Goal: Information Seeking & Learning: Learn about a topic

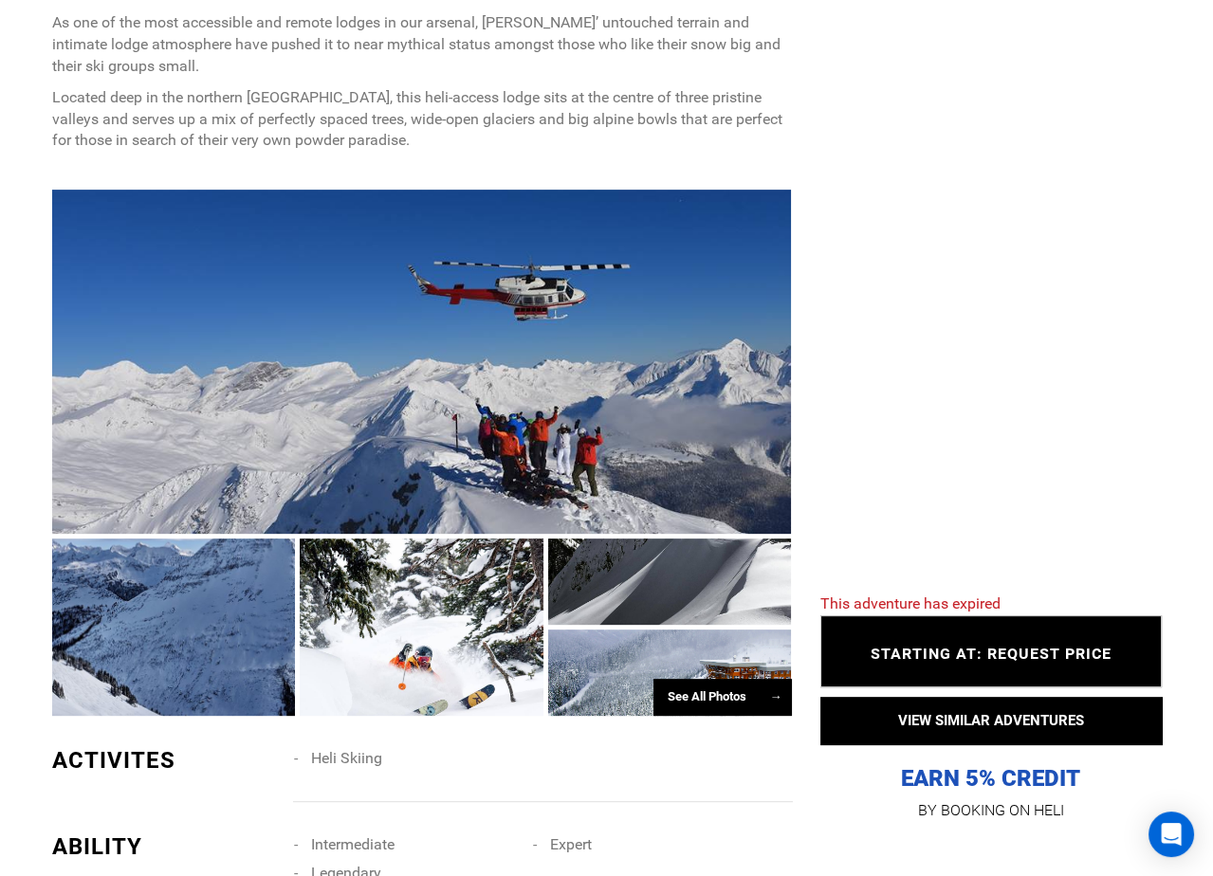
scroll to position [992, 0]
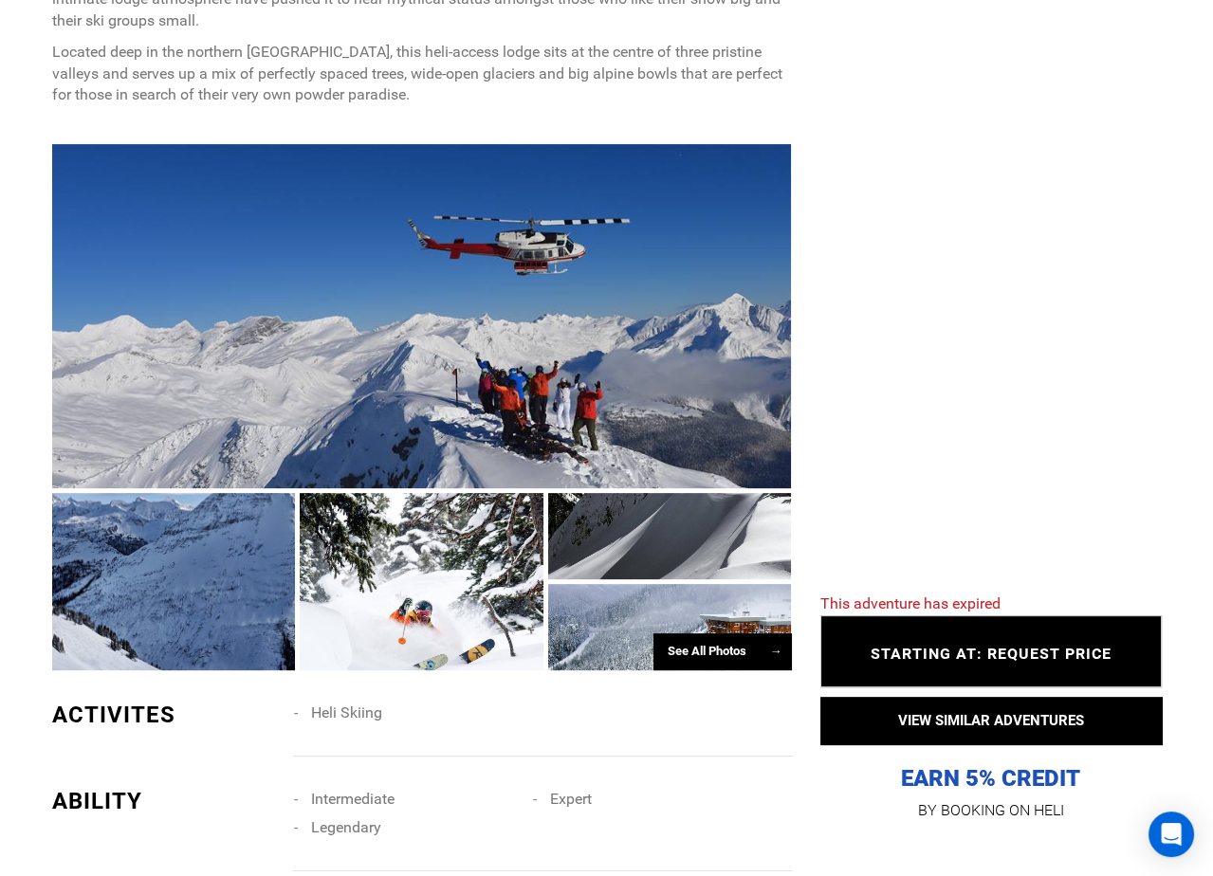
click at [439, 341] on div at bounding box center [422, 316] width 740 height 344
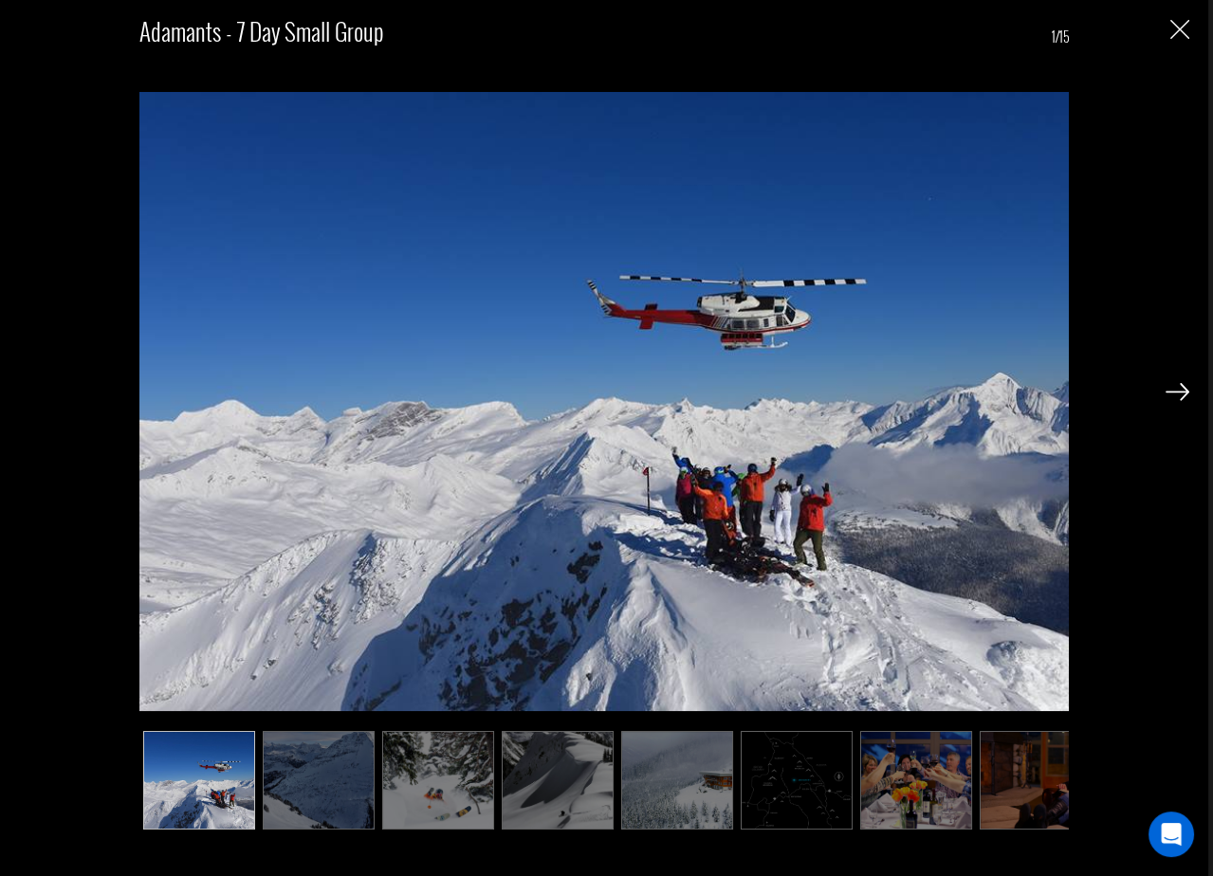
click at [1173, 392] on img at bounding box center [1178, 391] width 24 height 17
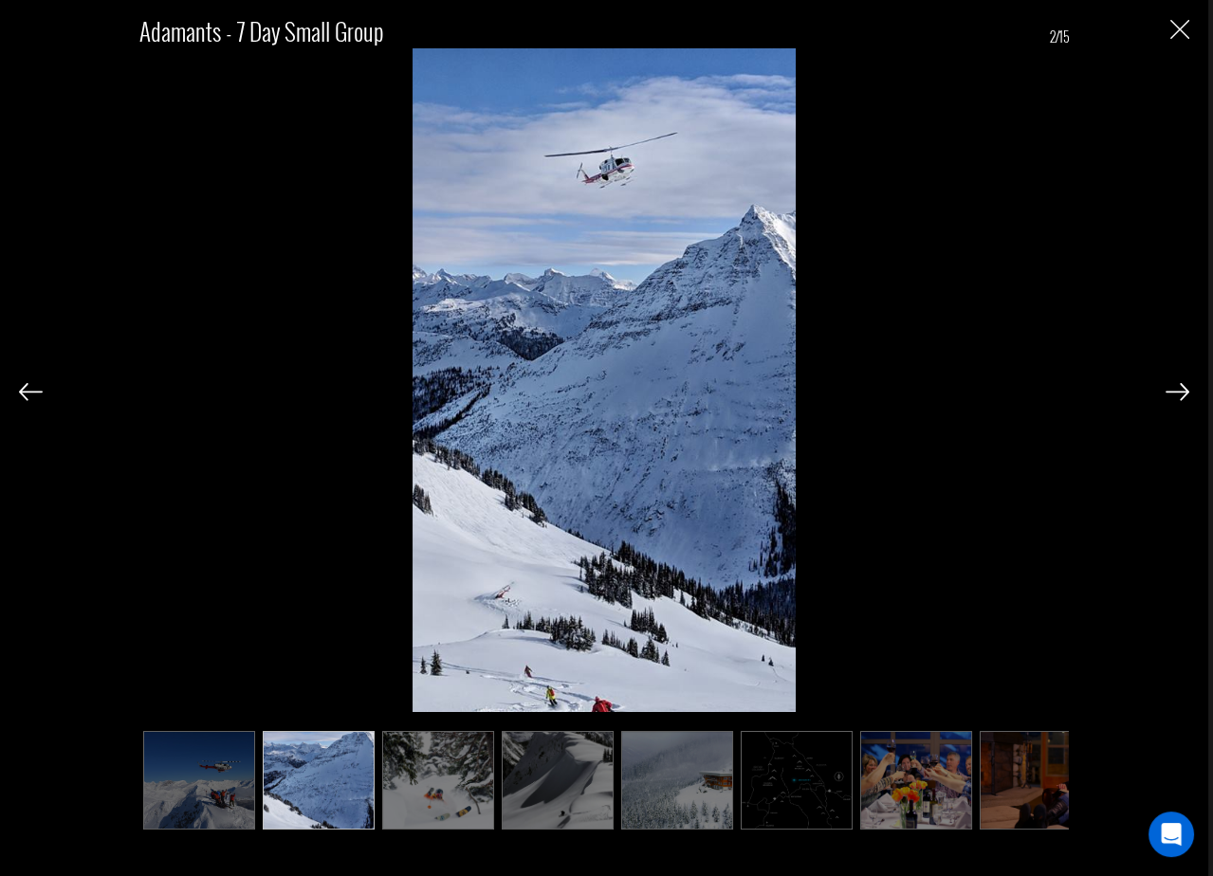
click at [1173, 392] on img at bounding box center [1178, 391] width 24 height 17
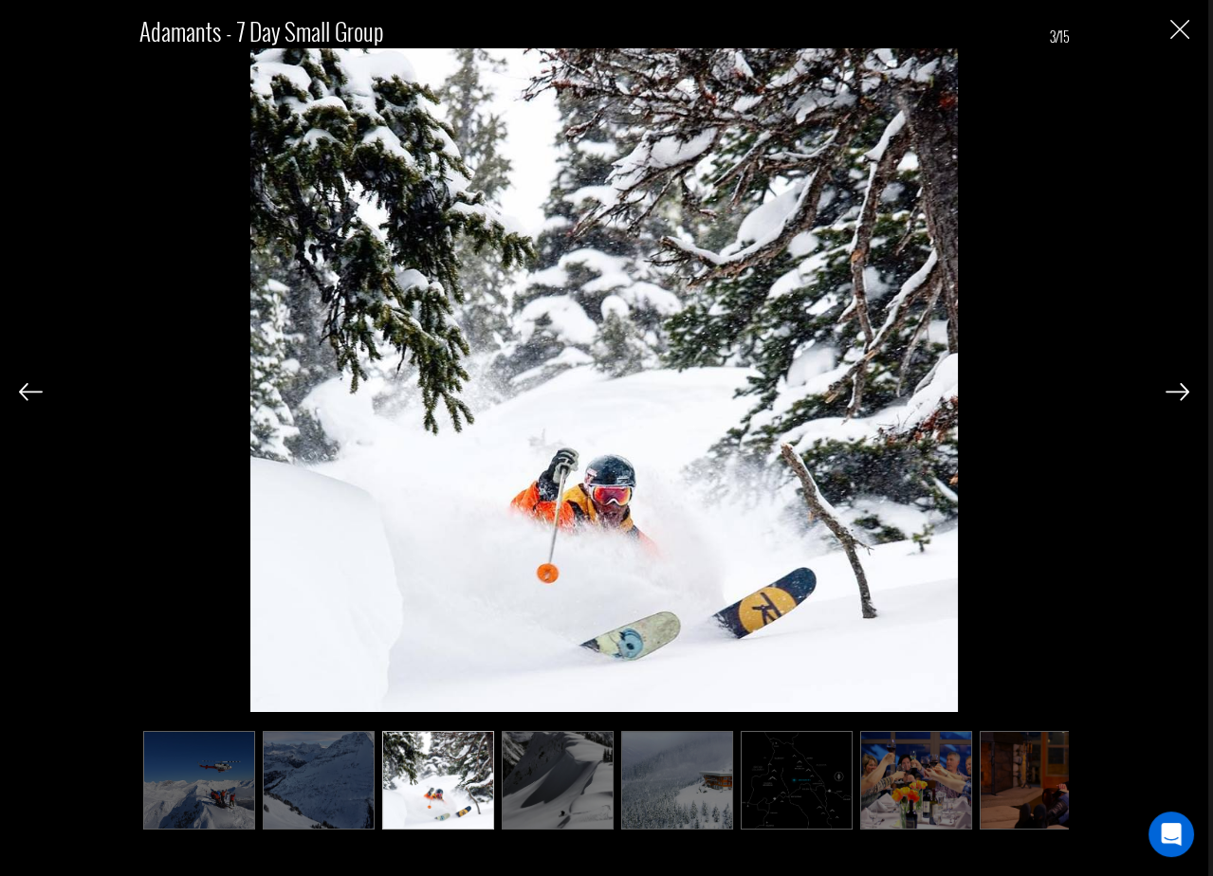
click at [1171, 393] on img at bounding box center [1178, 391] width 24 height 17
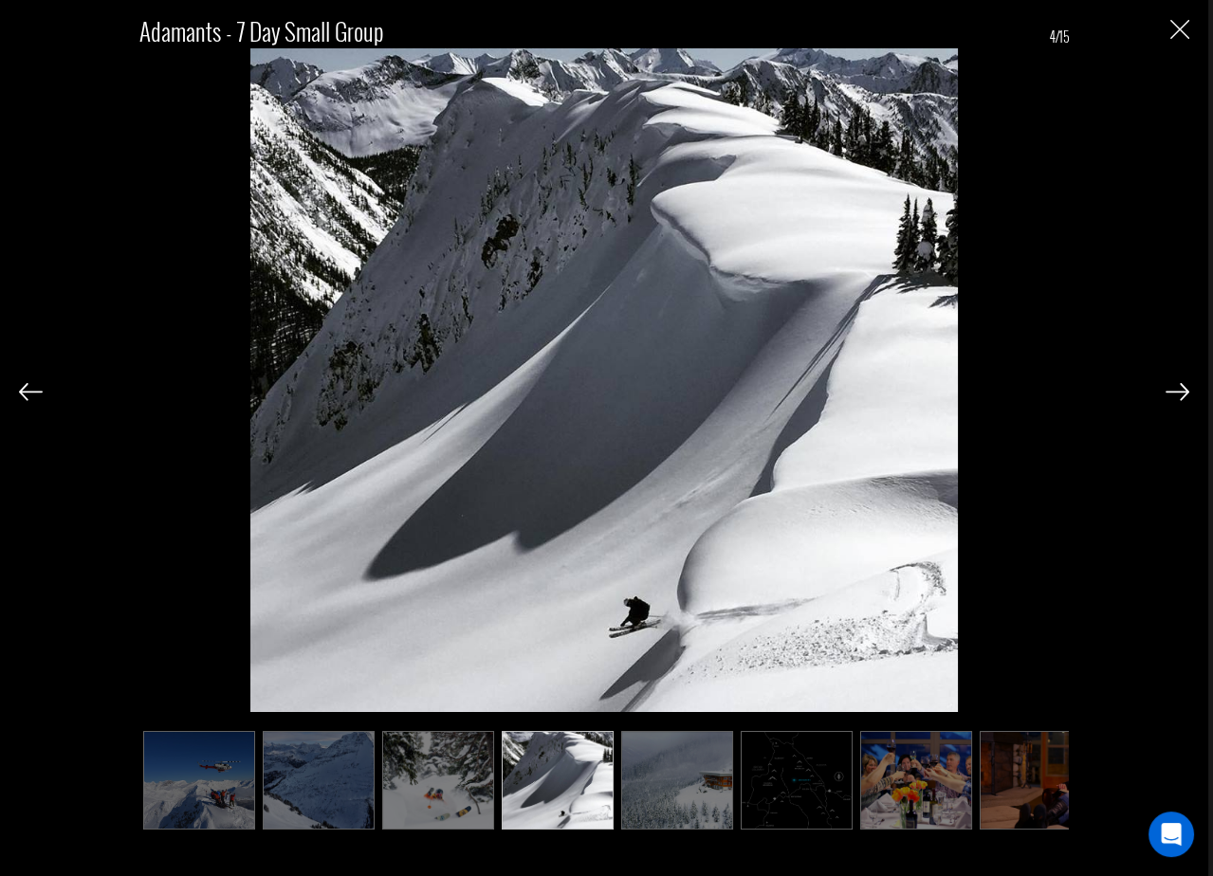
click at [1171, 393] on img at bounding box center [1178, 391] width 24 height 17
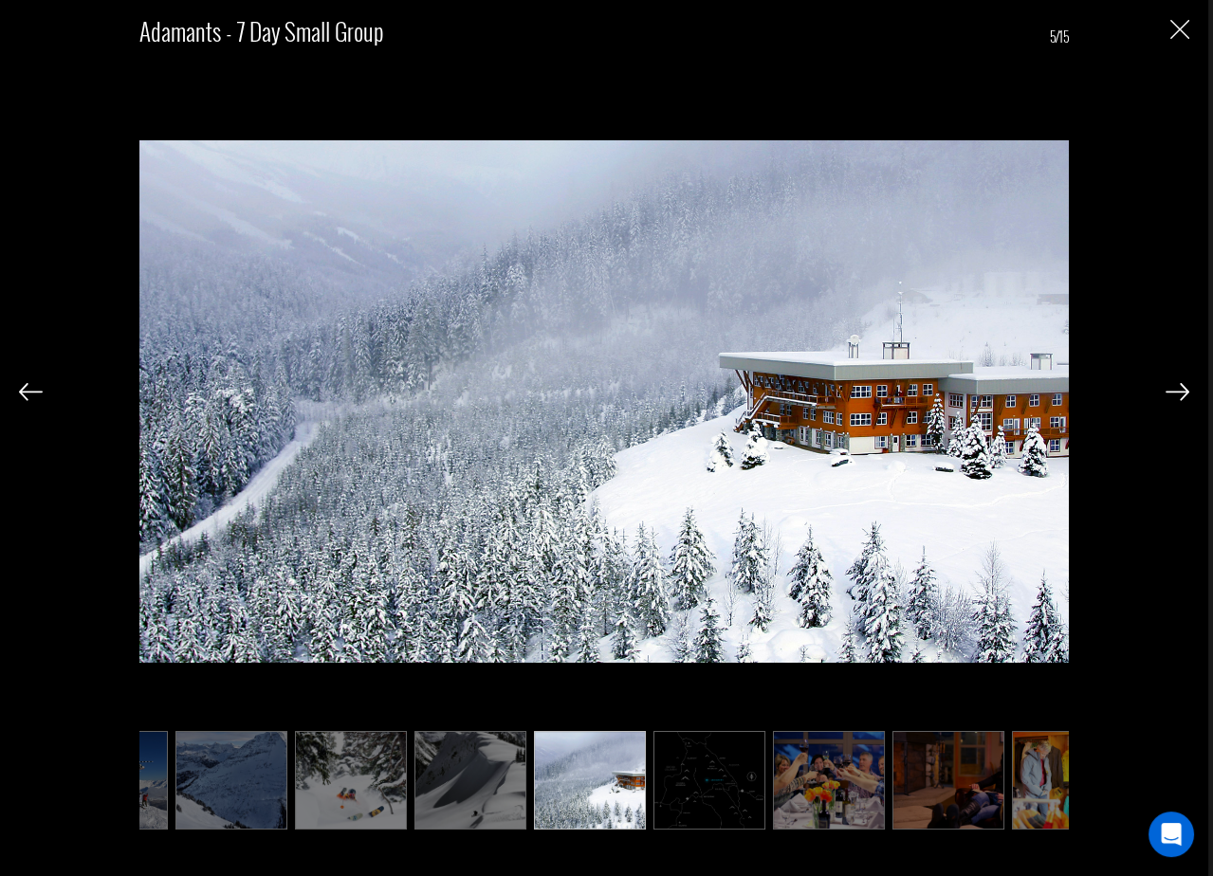
scroll to position [0, 95]
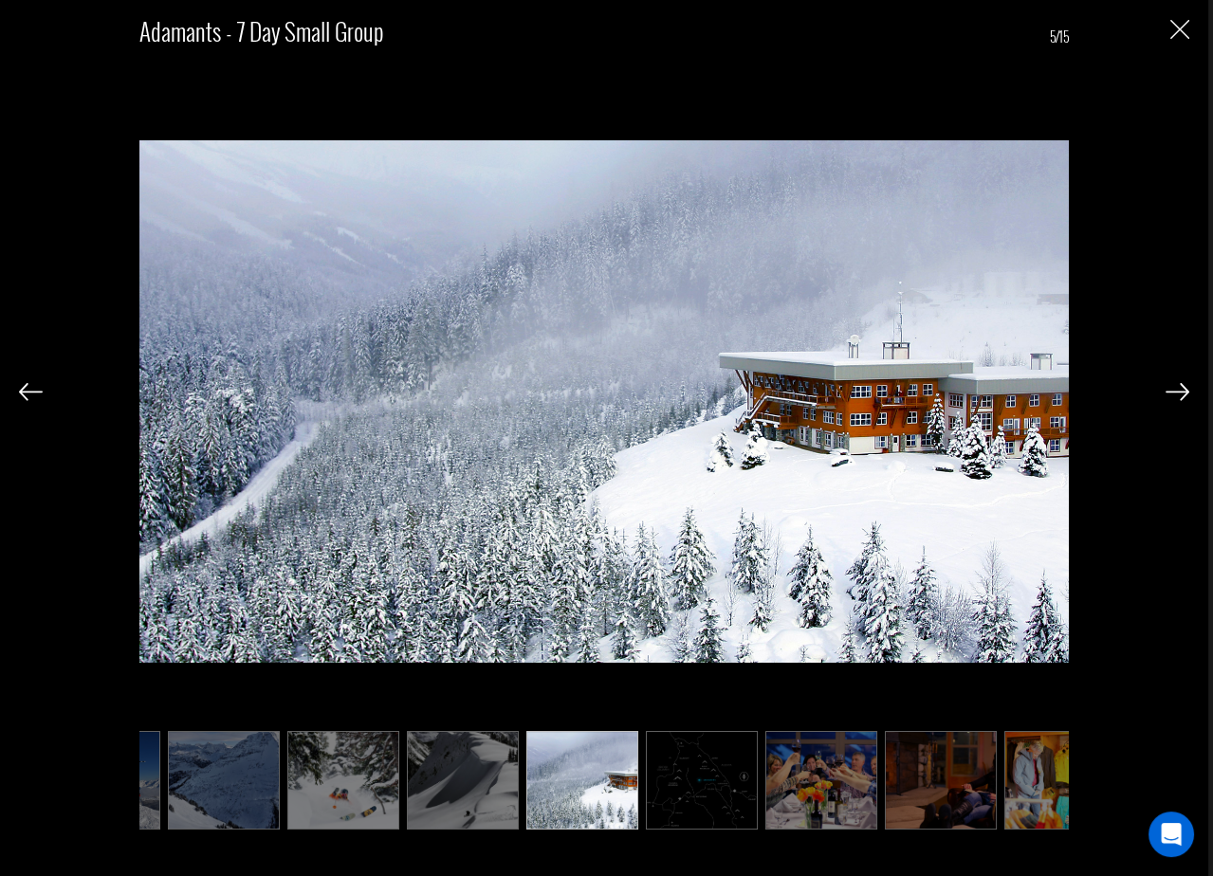
click at [22, 391] on img at bounding box center [31, 391] width 24 height 17
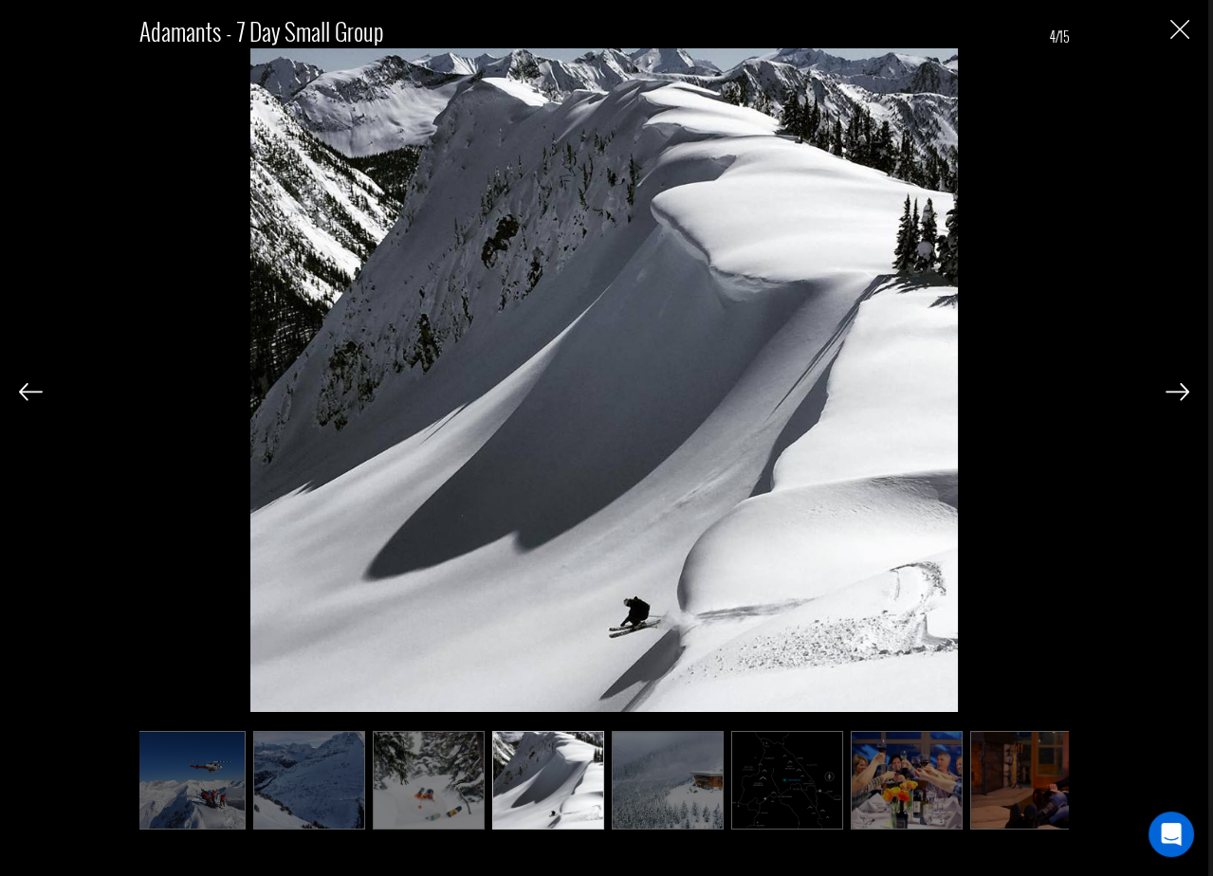
scroll to position [0, 0]
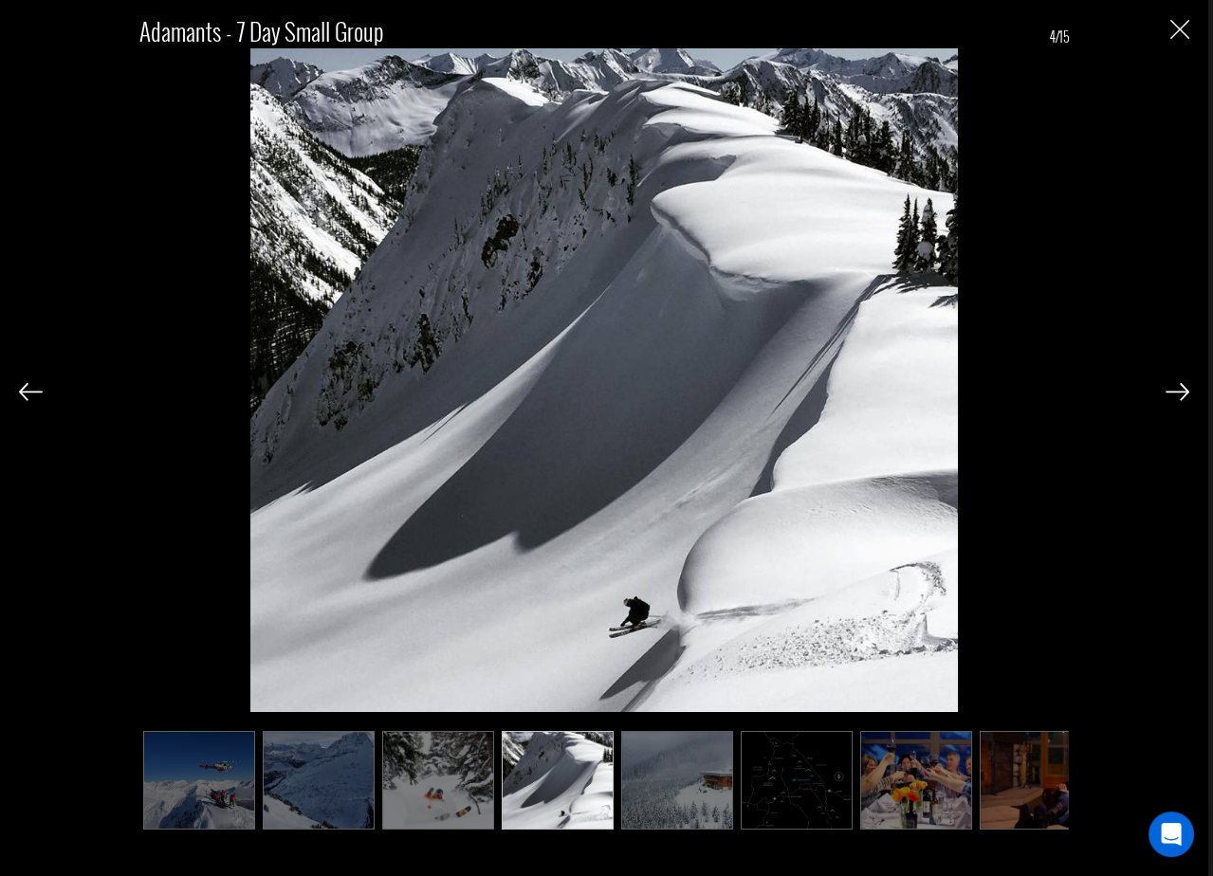
click at [1183, 407] on div at bounding box center [1178, 391] width 24 height 32
click at [1180, 396] on img at bounding box center [1178, 391] width 24 height 17
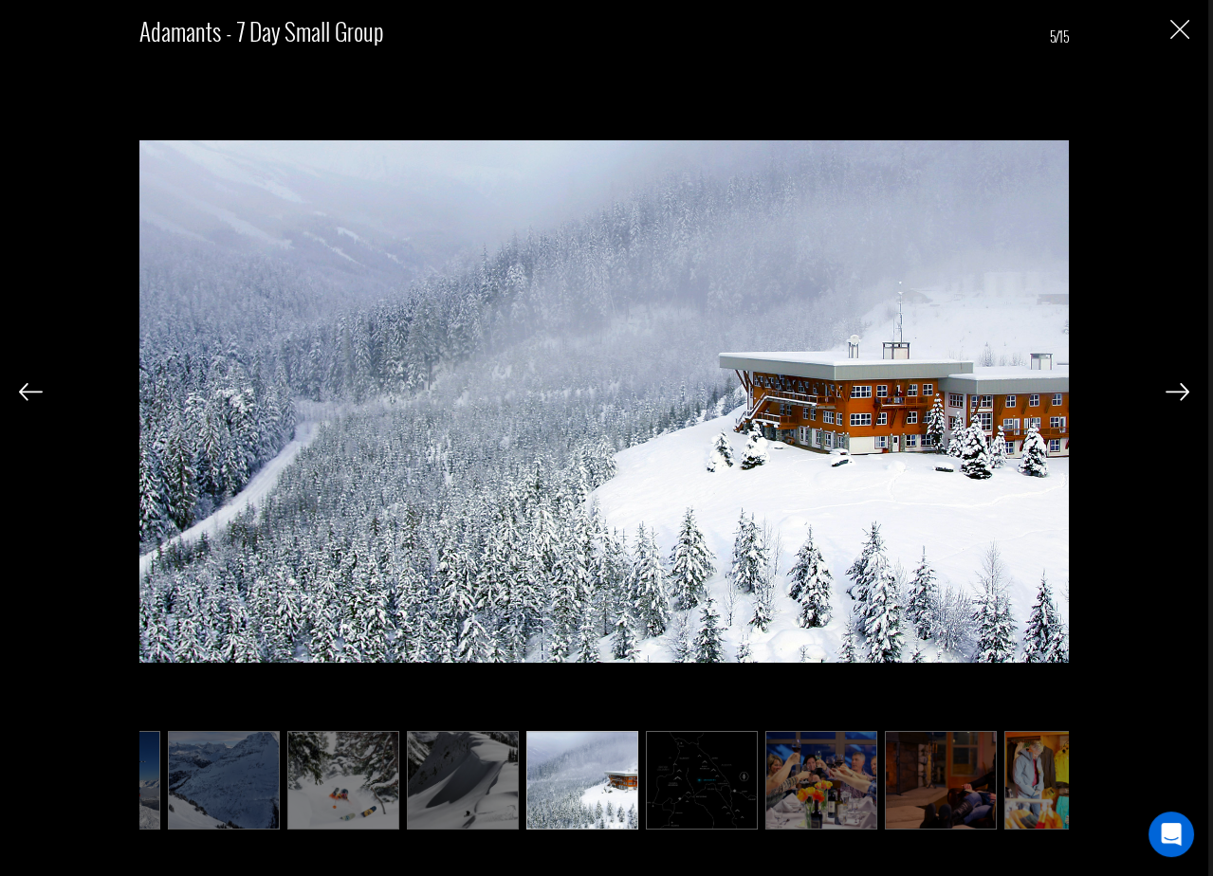
click at [1180, 396] on img at bounding box center [1178, 391] width 24 height 17
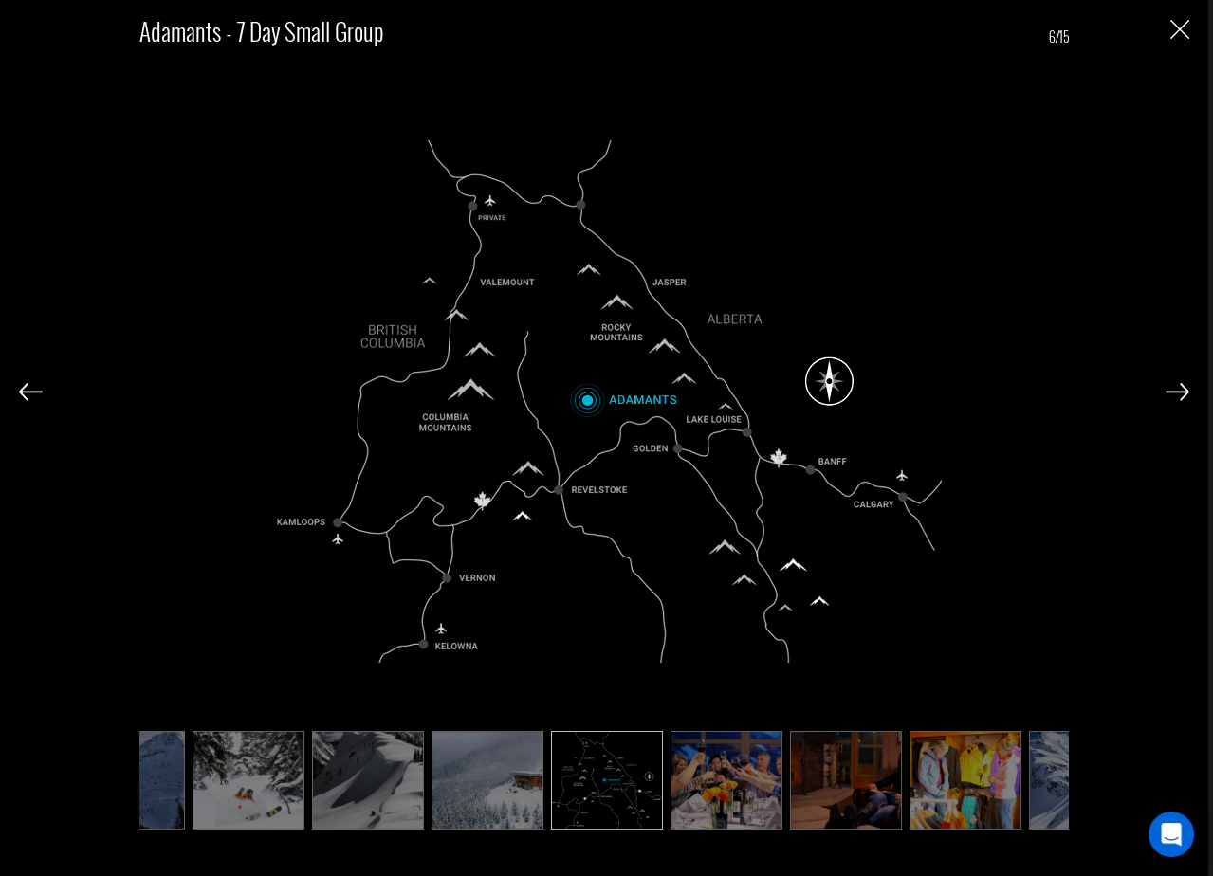
click at [1180, 396] on img at bounding box center [1178, 391] width 24 height 17
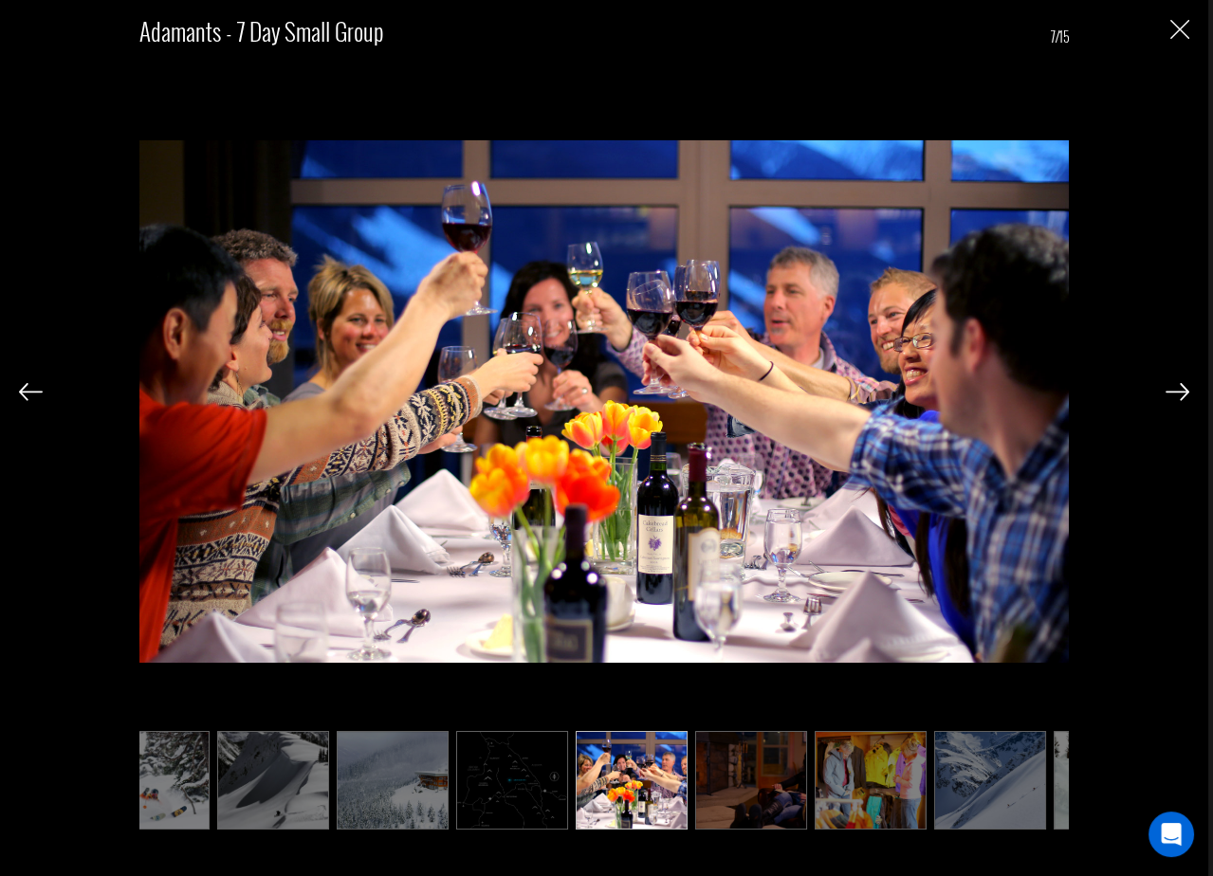
click at [1180, 396] on img at bounding box center [1178, 391] width 24 height 17
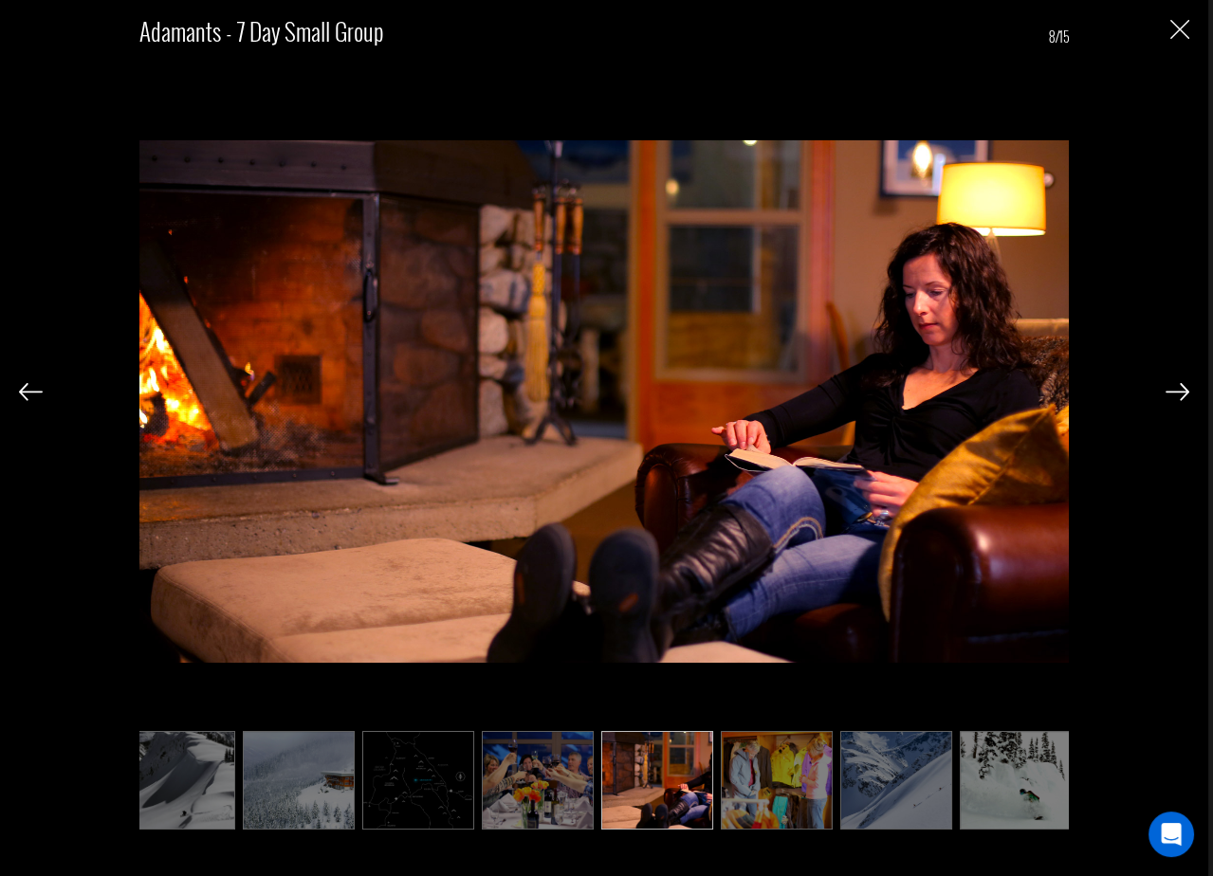
click at [1180, 396] on img at bounding box center [1178, 391] width 24 height 17
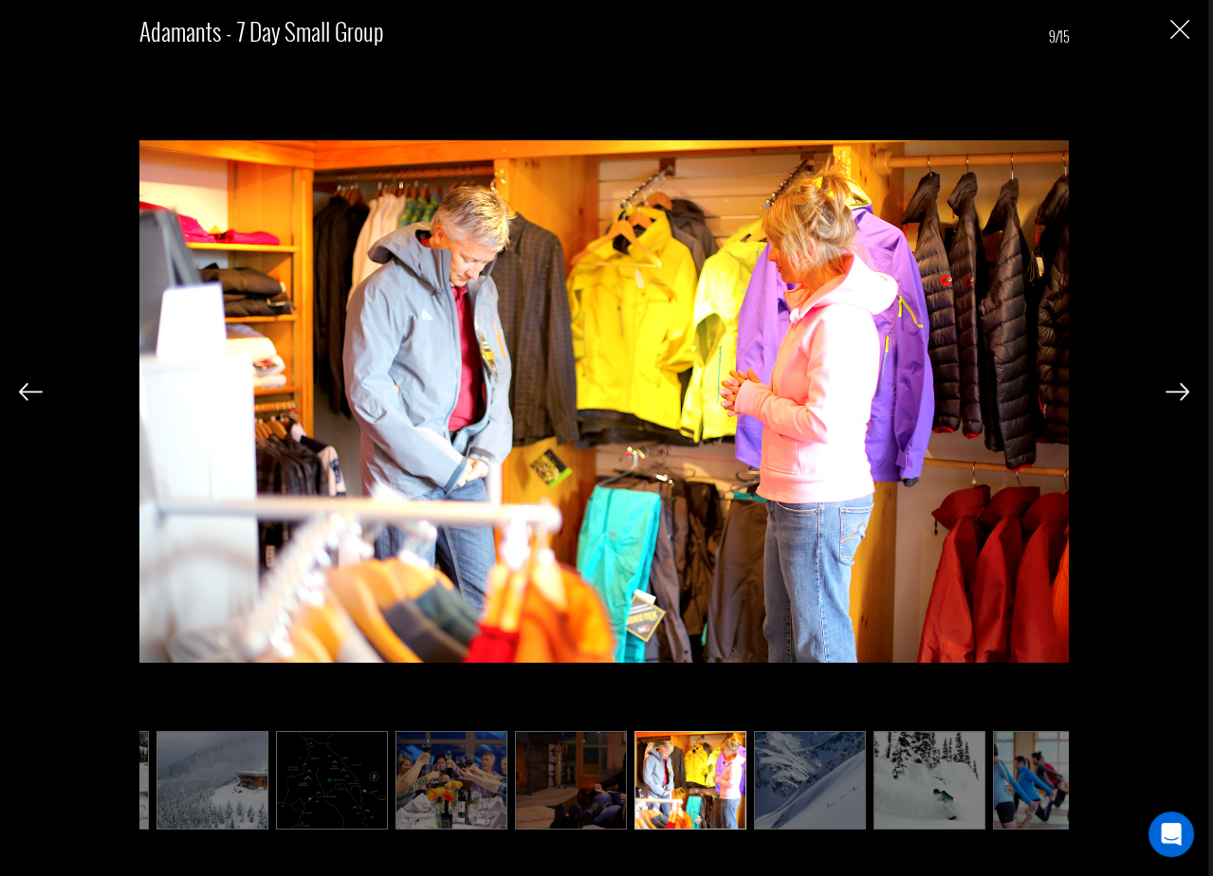
scroll to position [0, 474]
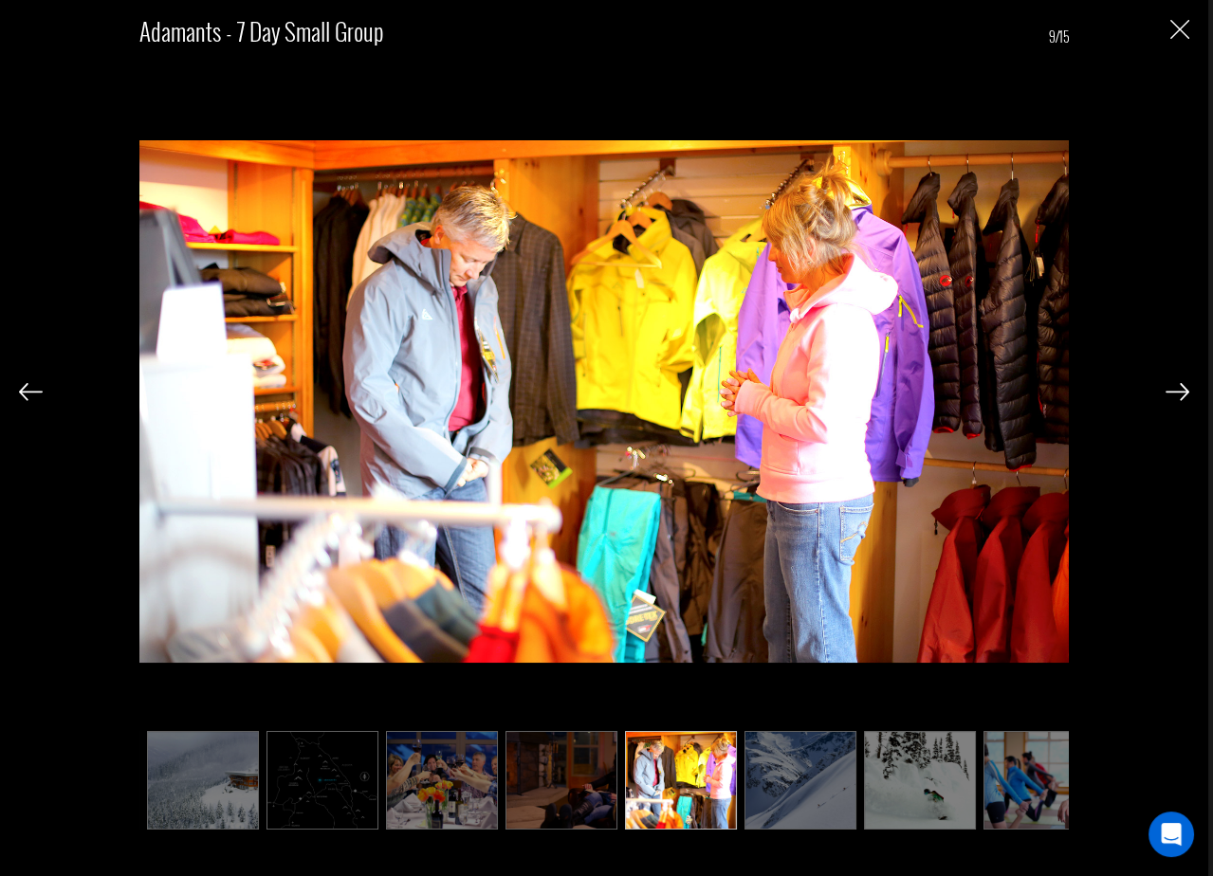
click at [1180, 396] on img at bounding box center [1178, 391] width 24 height 17
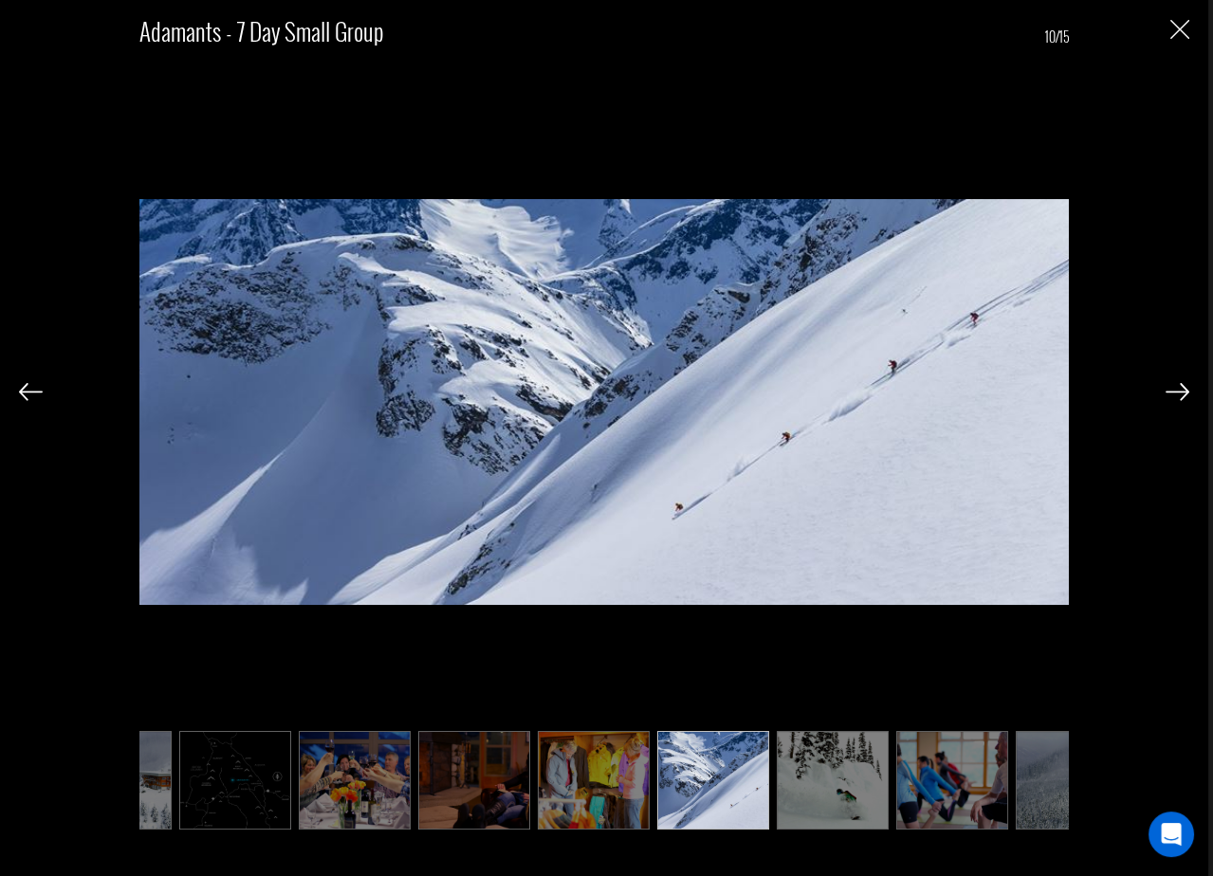
scroll to position [0, 569]
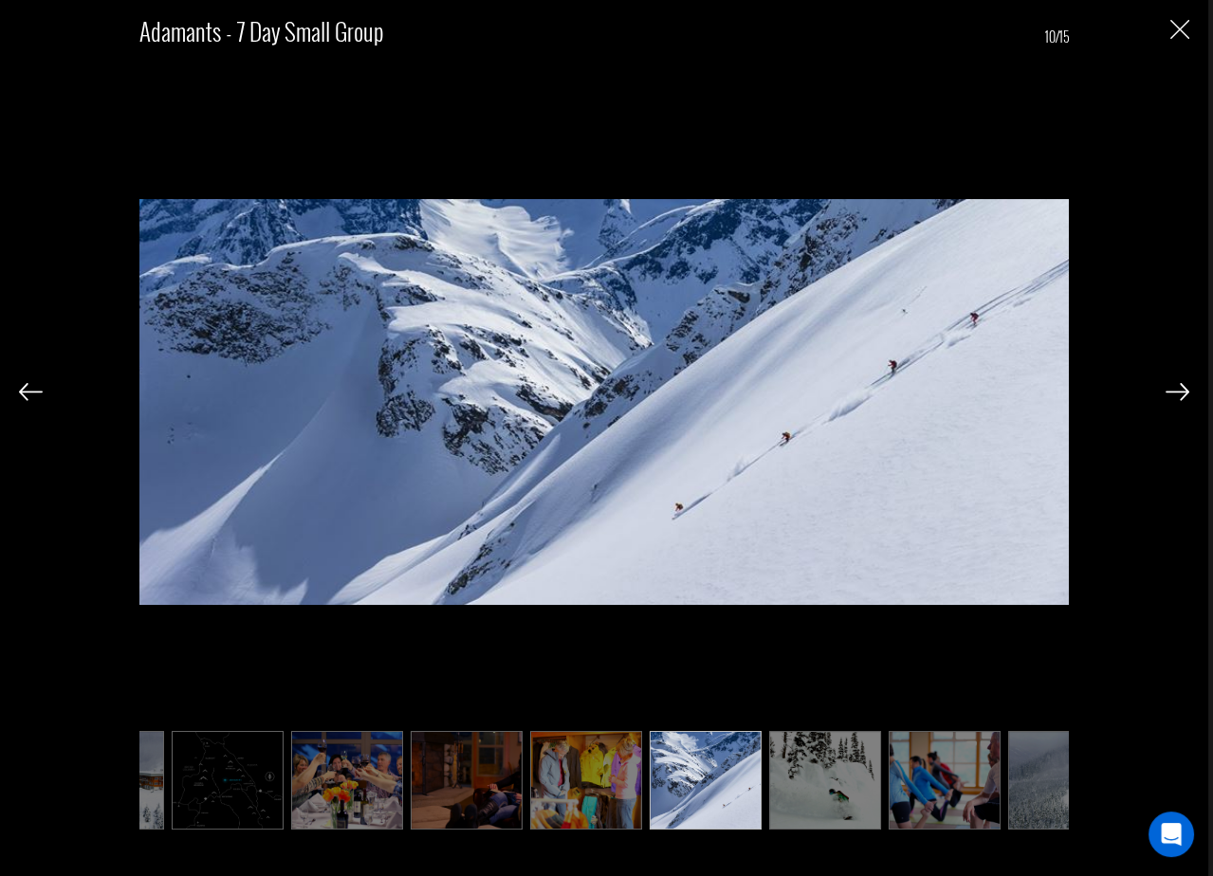
click at [1180, 396] on img at bounding box center [1178, 391] width 24 height 17
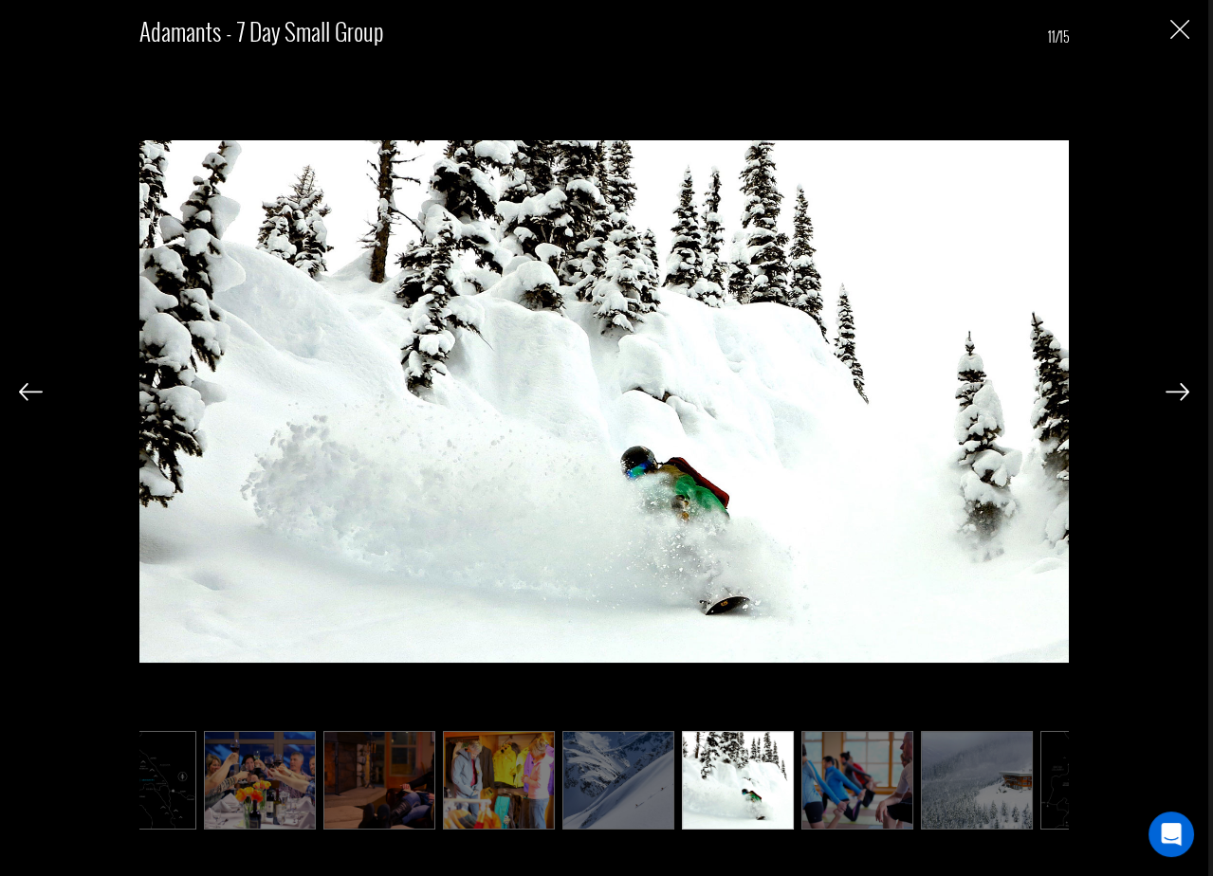
scroll to position [0, 664]
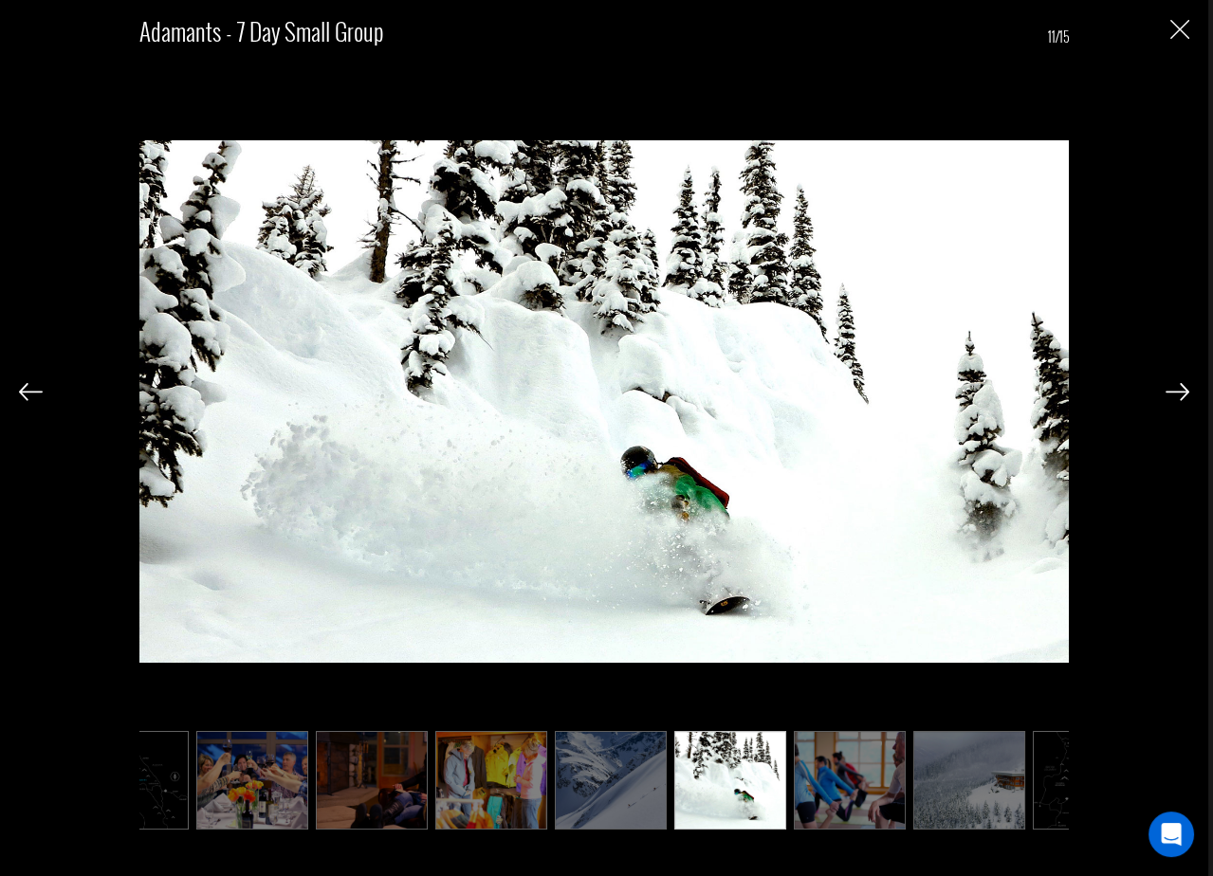
click at [19, 388] on img at bounding box center [31, 391] width 24 height 17
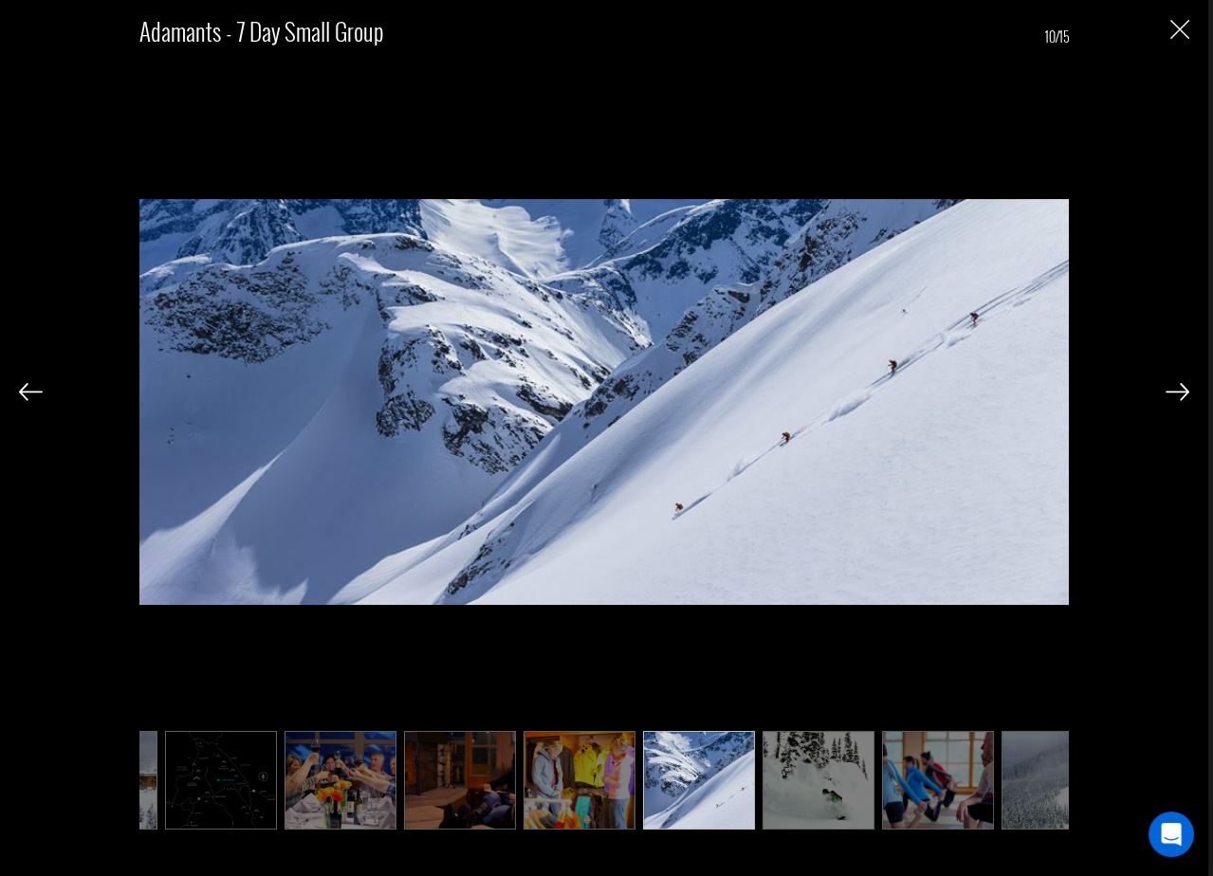
scroll to position [0, 569]
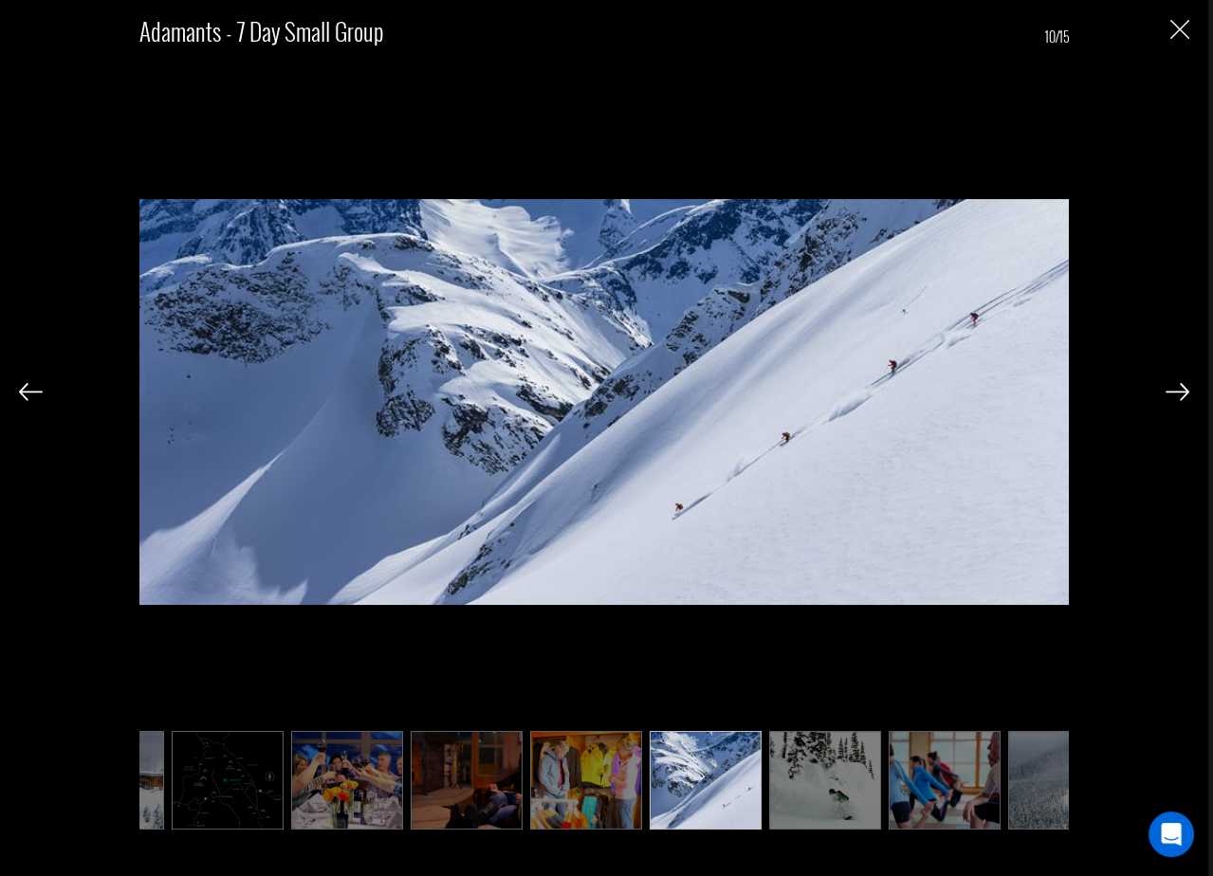
click at [1170, 383] on img at bounding box center [1178, 391] width 24 height 17
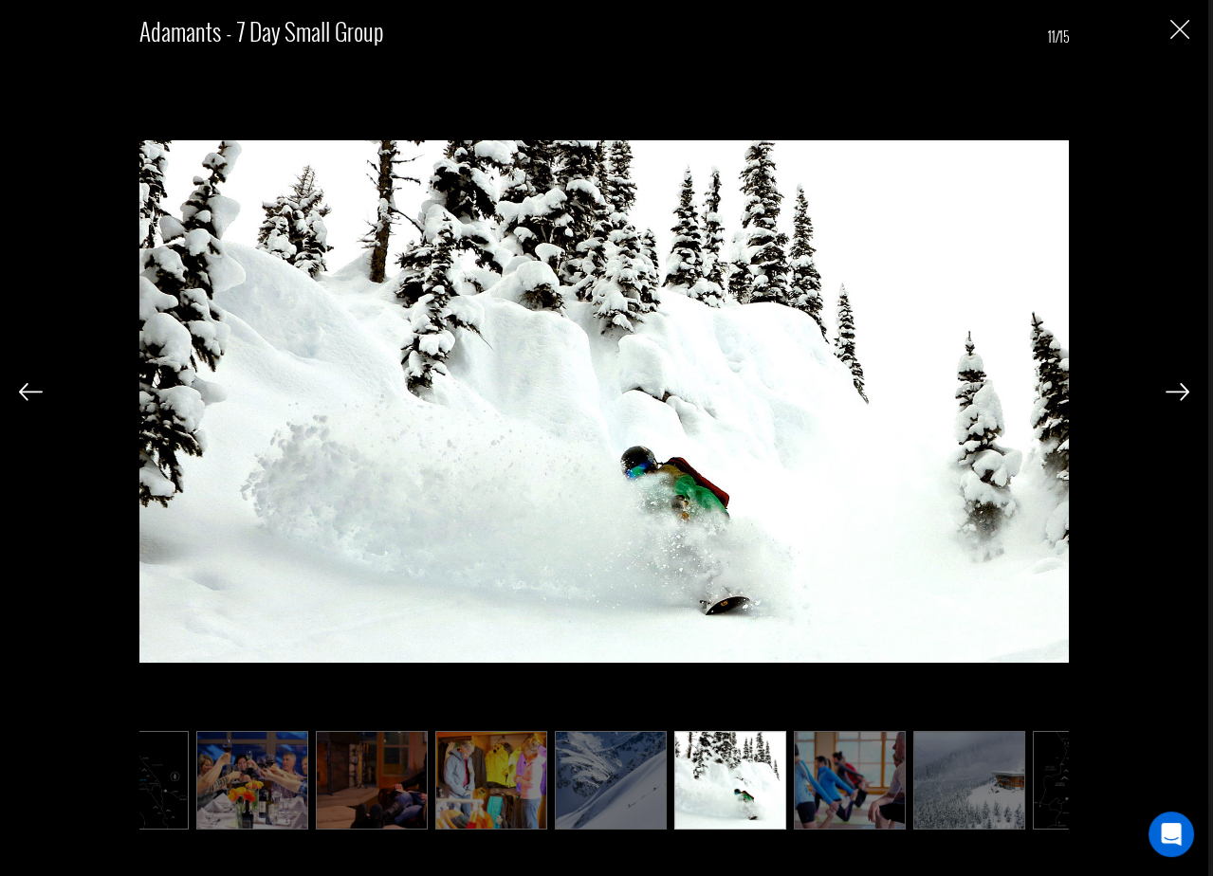
click at [1170, 383] on img at bounding box center [1178, 391] width 24 height 17
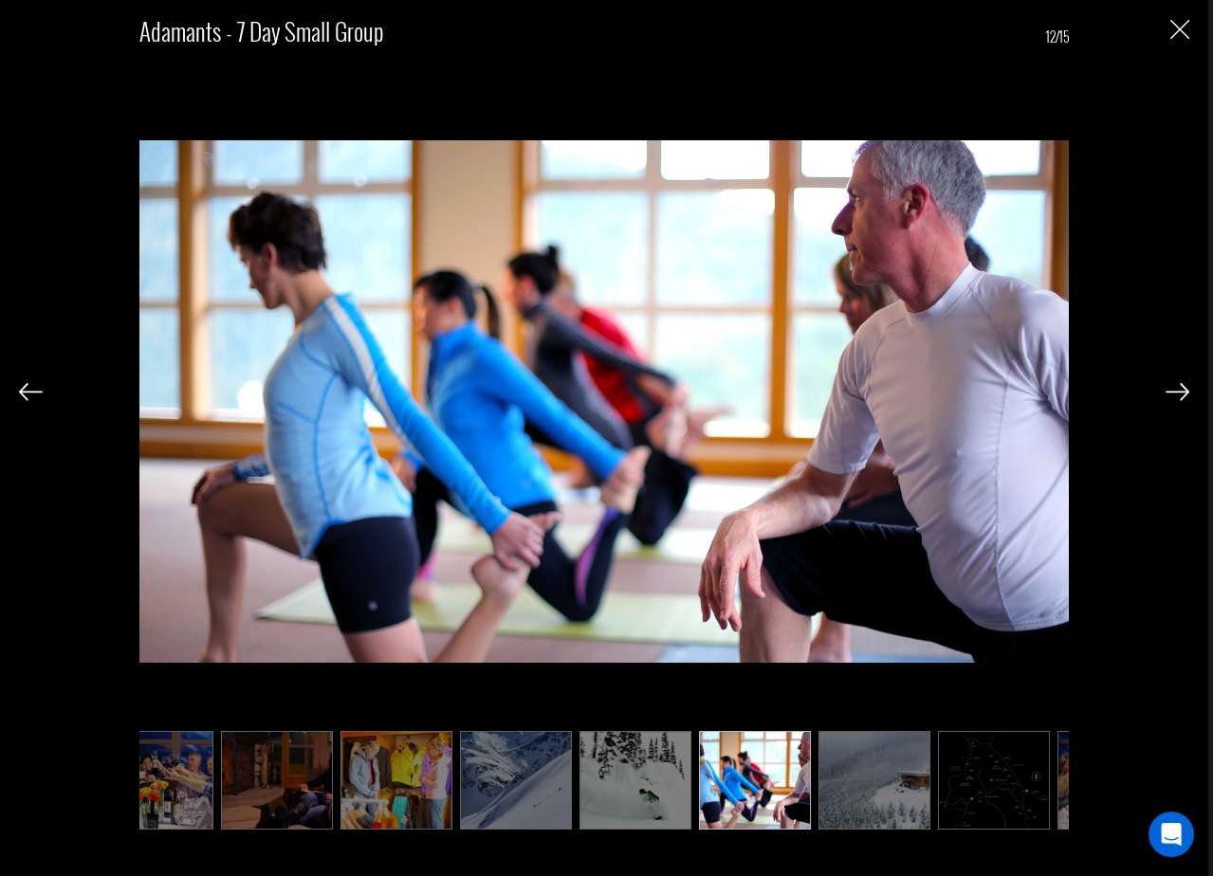
click at [1170, 383] on img at bounding box center [1178, 391] width 24 height 17
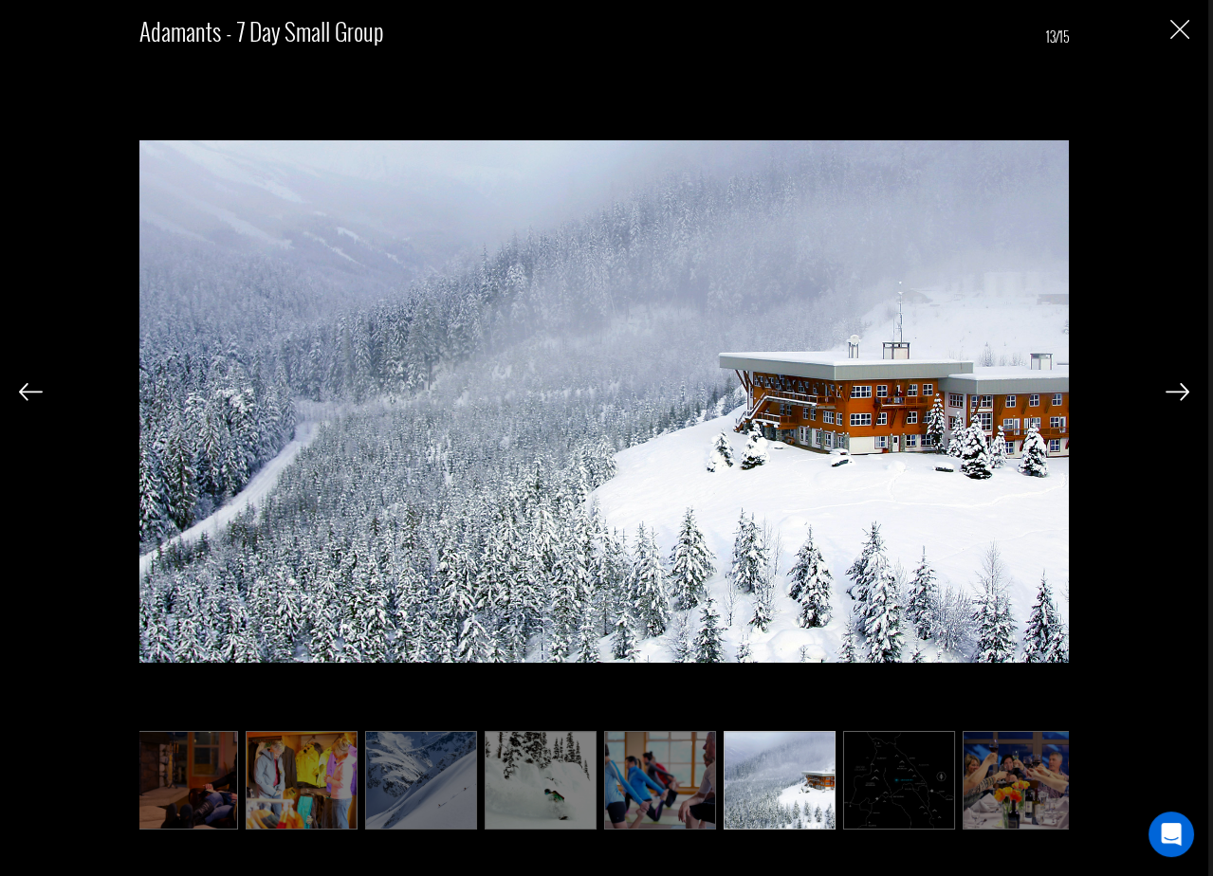
click at [1170, 384] on img at bounding box center [1178, 391] width 24 height 17
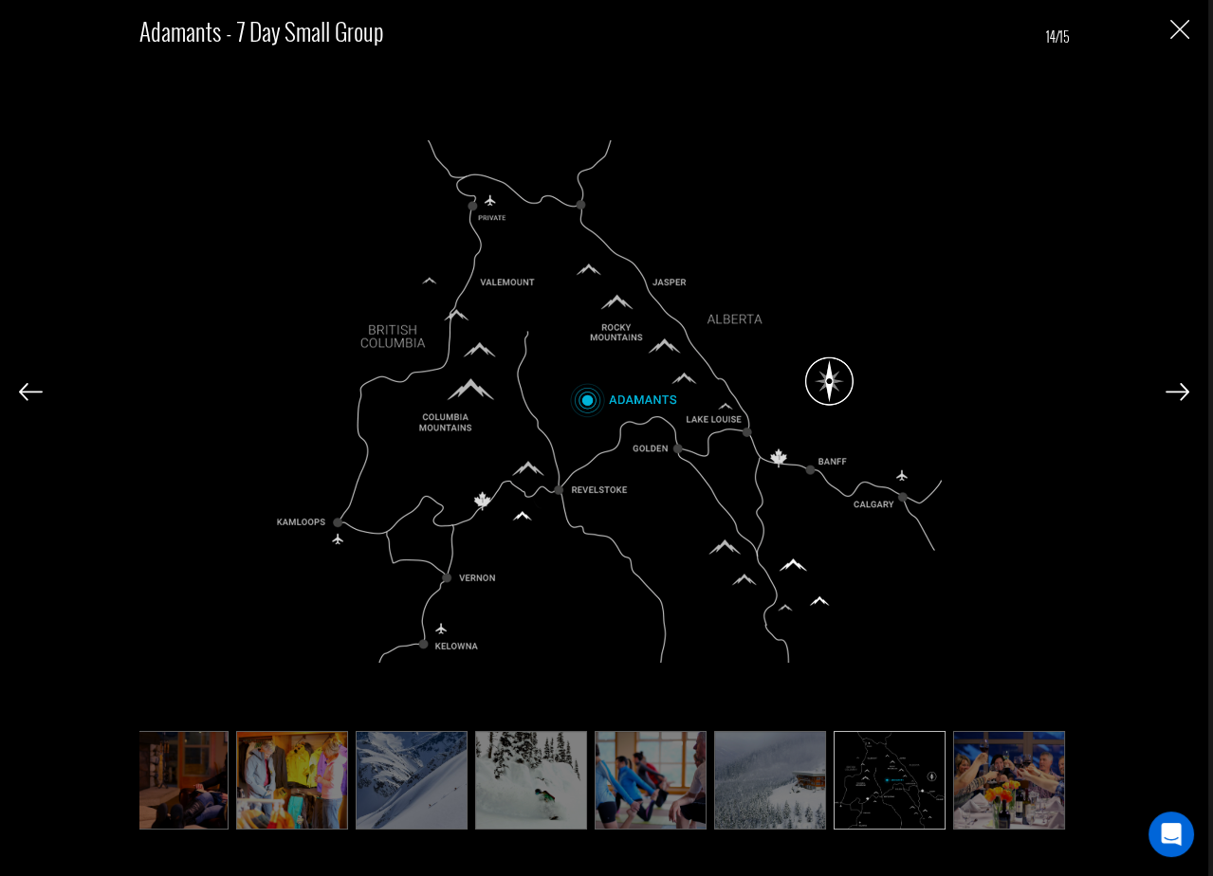
click at [1170, 384] on img at bounding box center [1178, 391] width 24 height 17
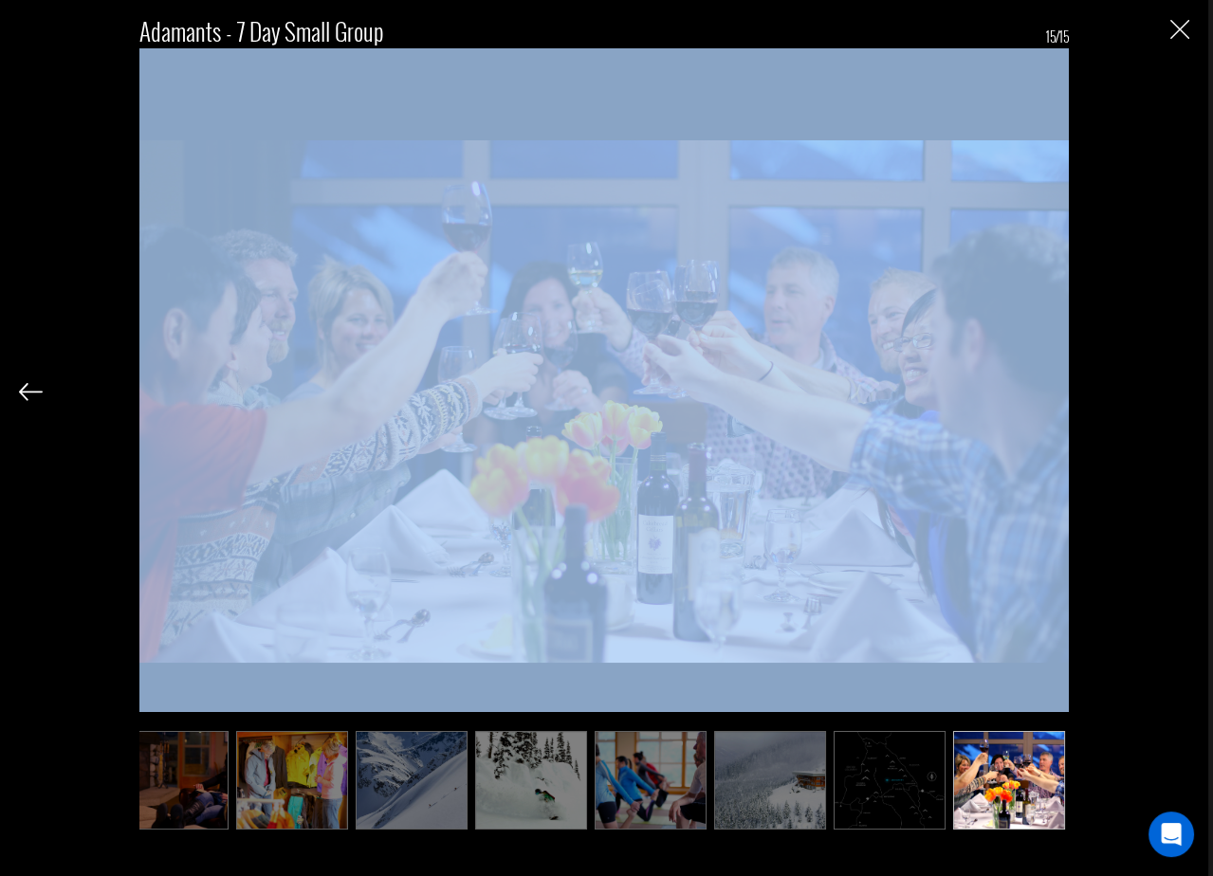
click at [1170, 384] on div "Adamants - 7 Day Small Group 15/15" at bounding box center [604, 416] width 1170 height 833
click at [1171, 29] on img "Close" at bounding box center [1179, 29] width 19 height 19
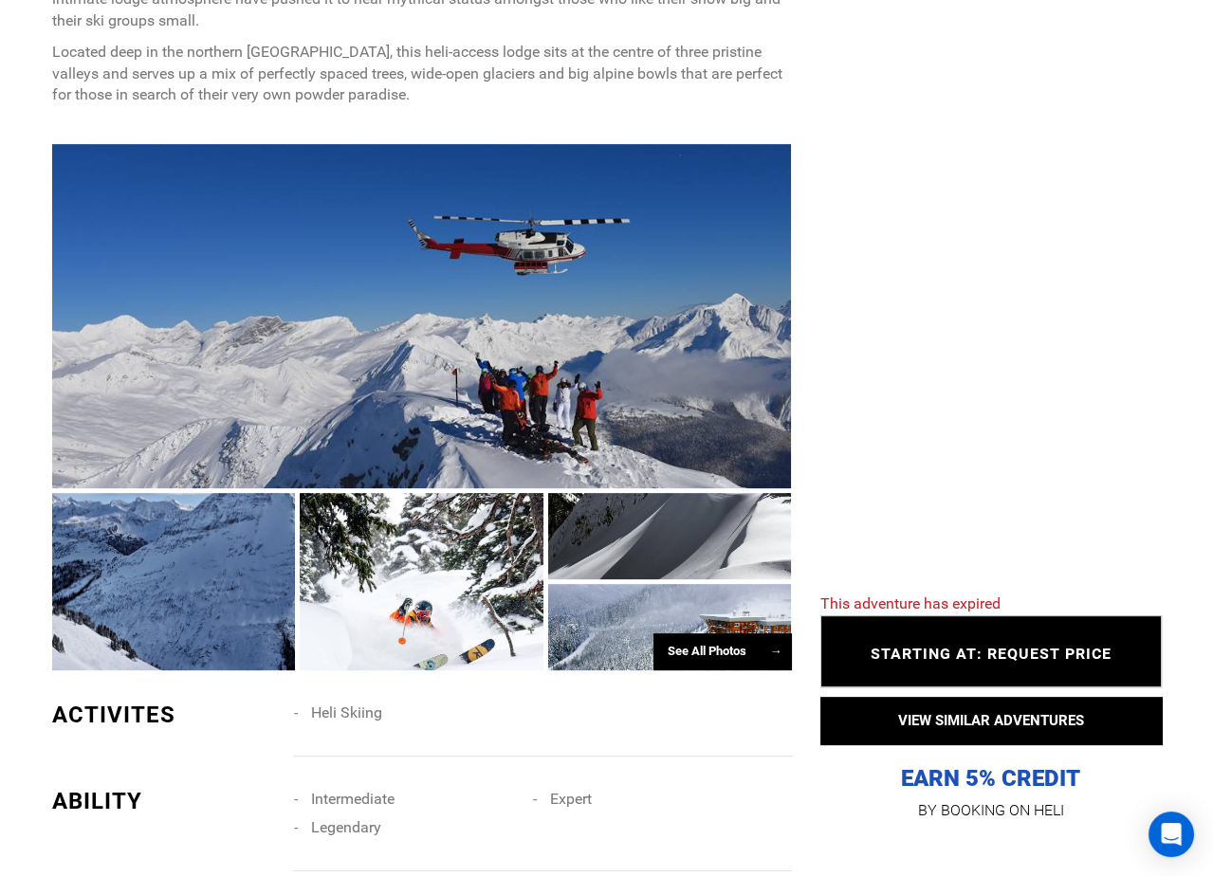
scroll to position [0, 0]
